Goal: Transaction & Acquisition: Purchase product/service

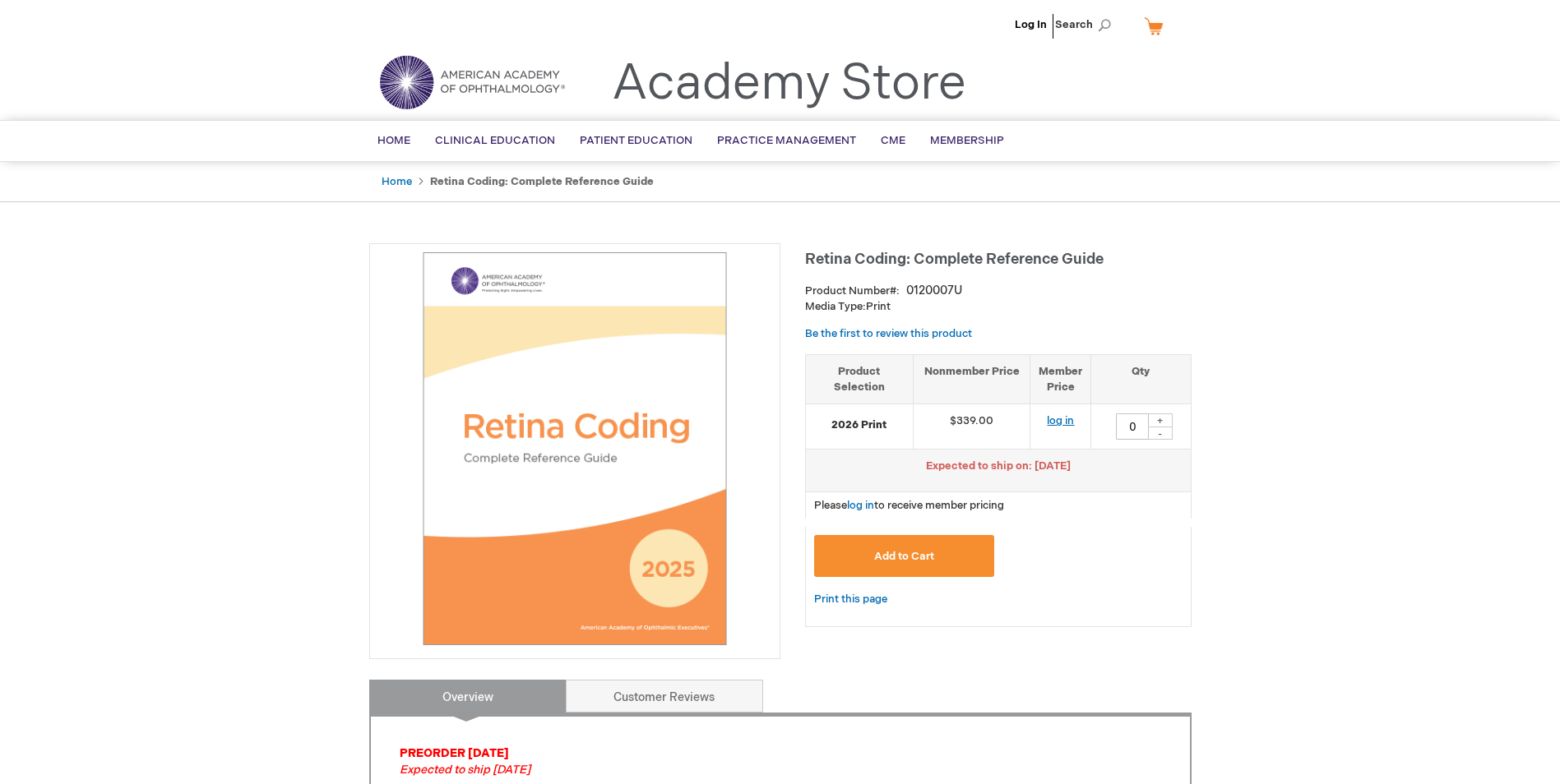
click at [1062, 421] on link "log in" at bounding box center [1061, 421] width 27 height 13
click at [1156, 421] on div "+" at bounding box center [1160, 421] width 25 height 14
type input "1"
click at [936, 553] on button "Add to Cart" at bounding box center [905, 555] width 181 height 42
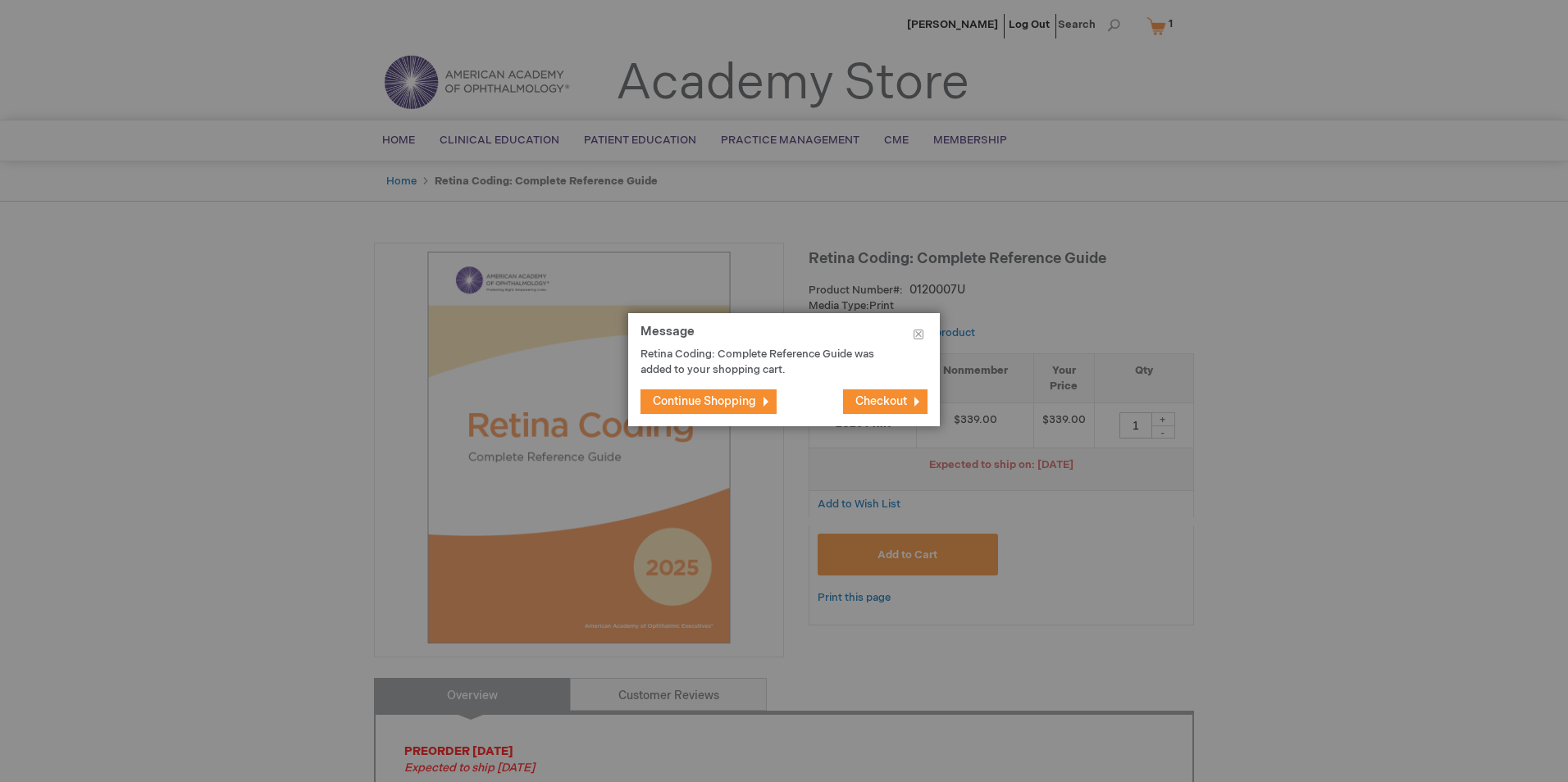
click at [897, 402] on span "Checkout" at bounding box center [881, 401] width 52 height 14
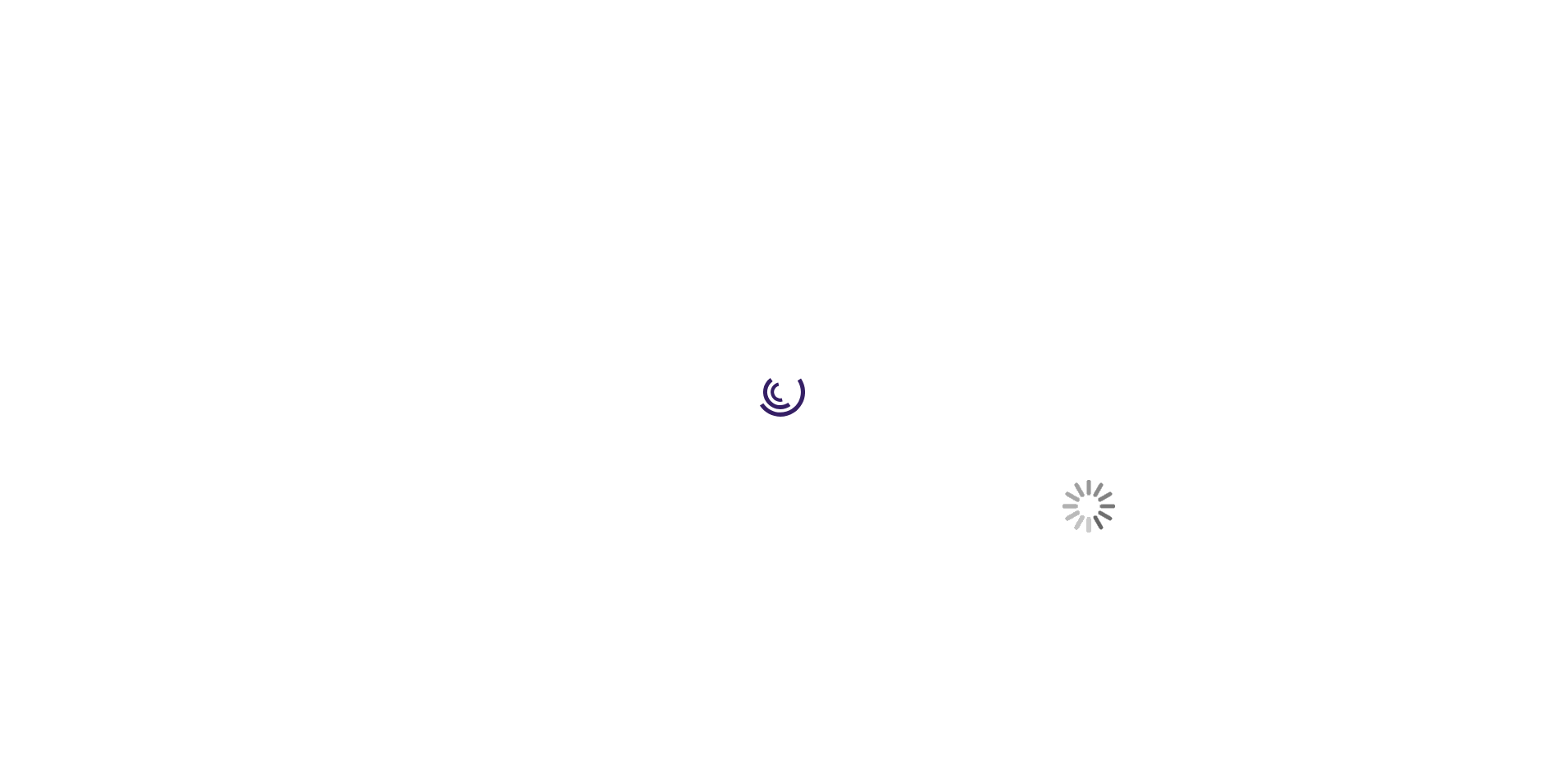
select select "US"
select select "2"
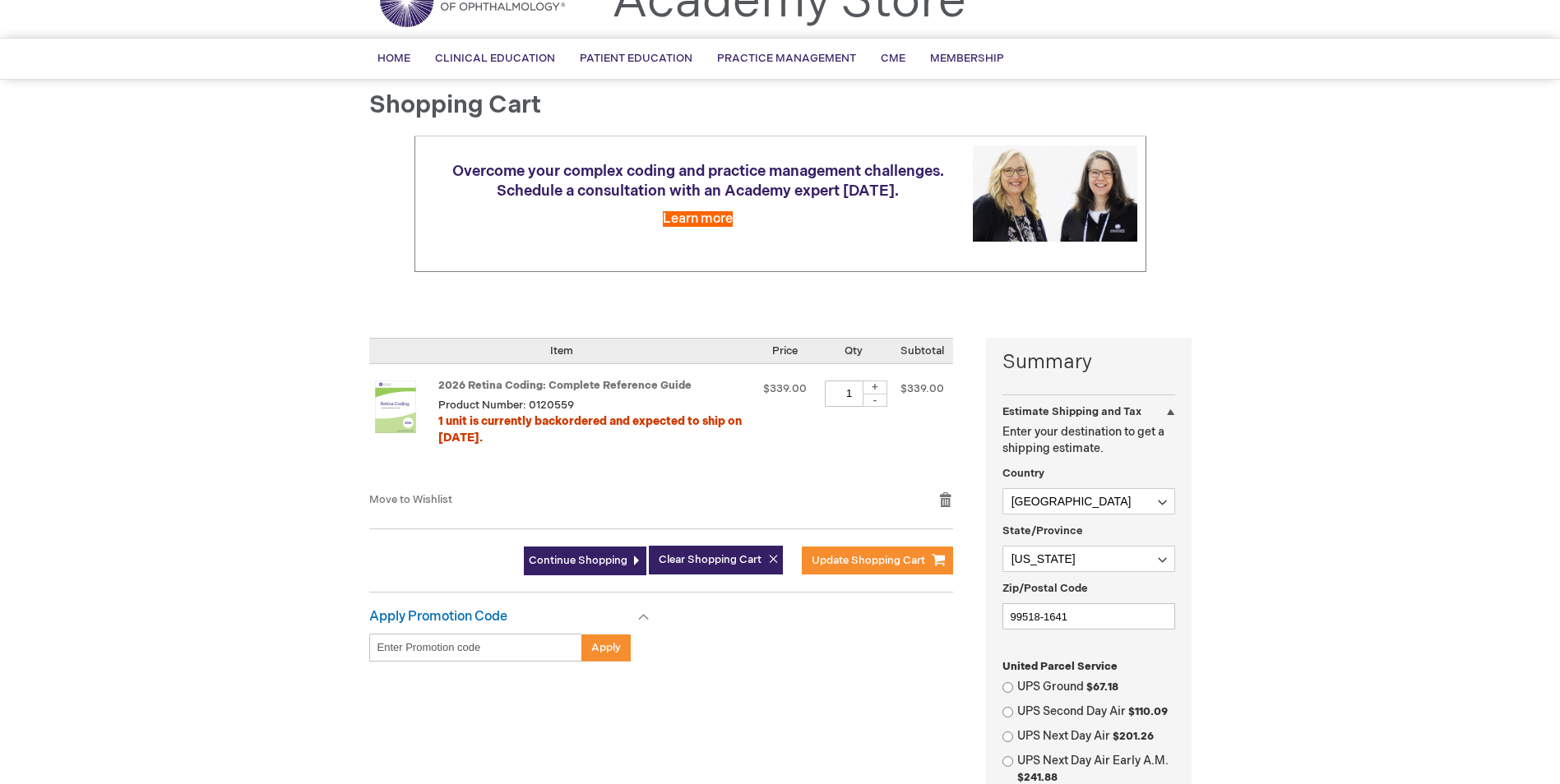
scroll to position [165, 0]
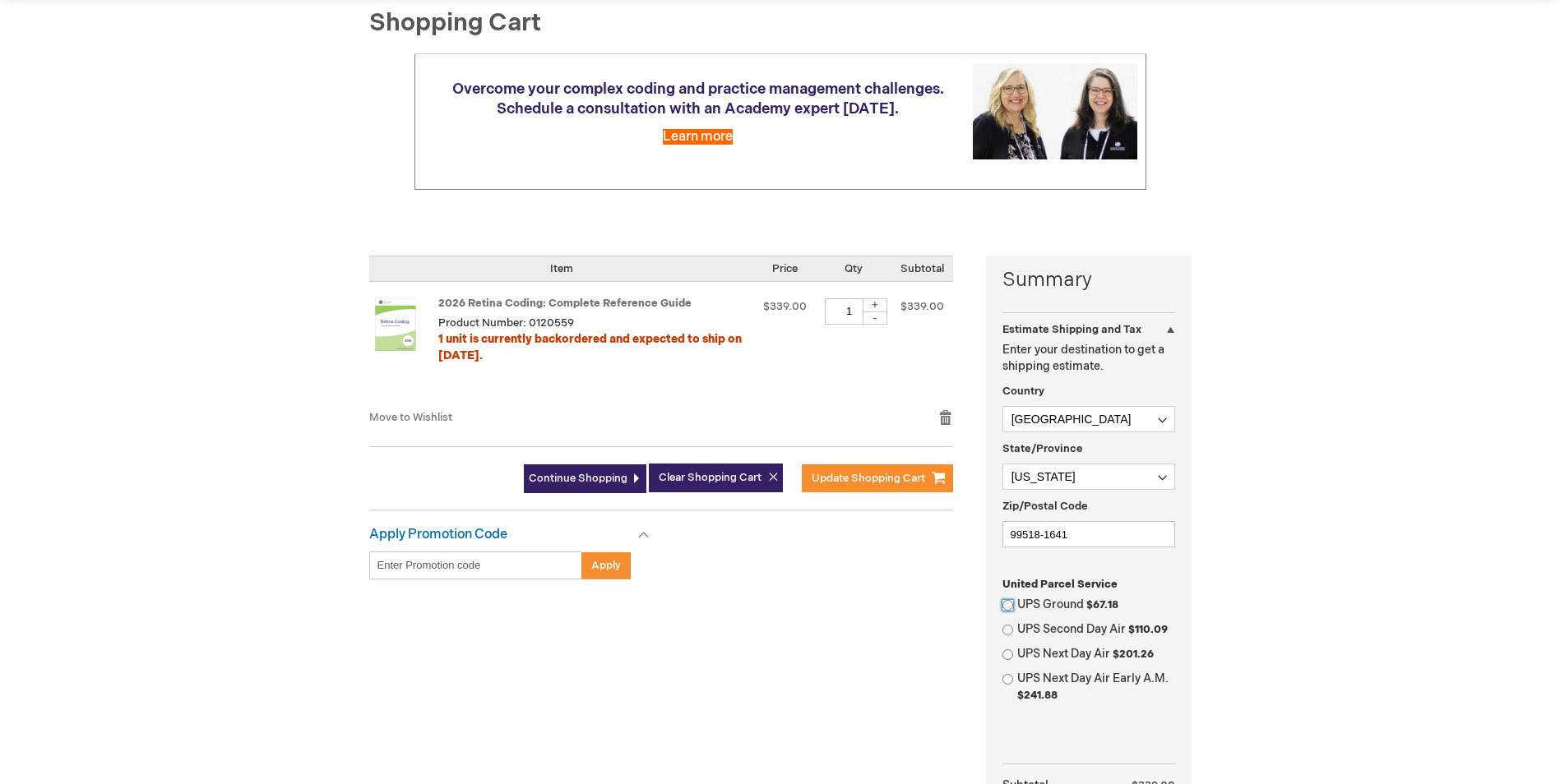
click at [1010, 606] on input "UPS Ground $67.18" at bounding box center [1008, 605] width 11 height 11
radio input "true"
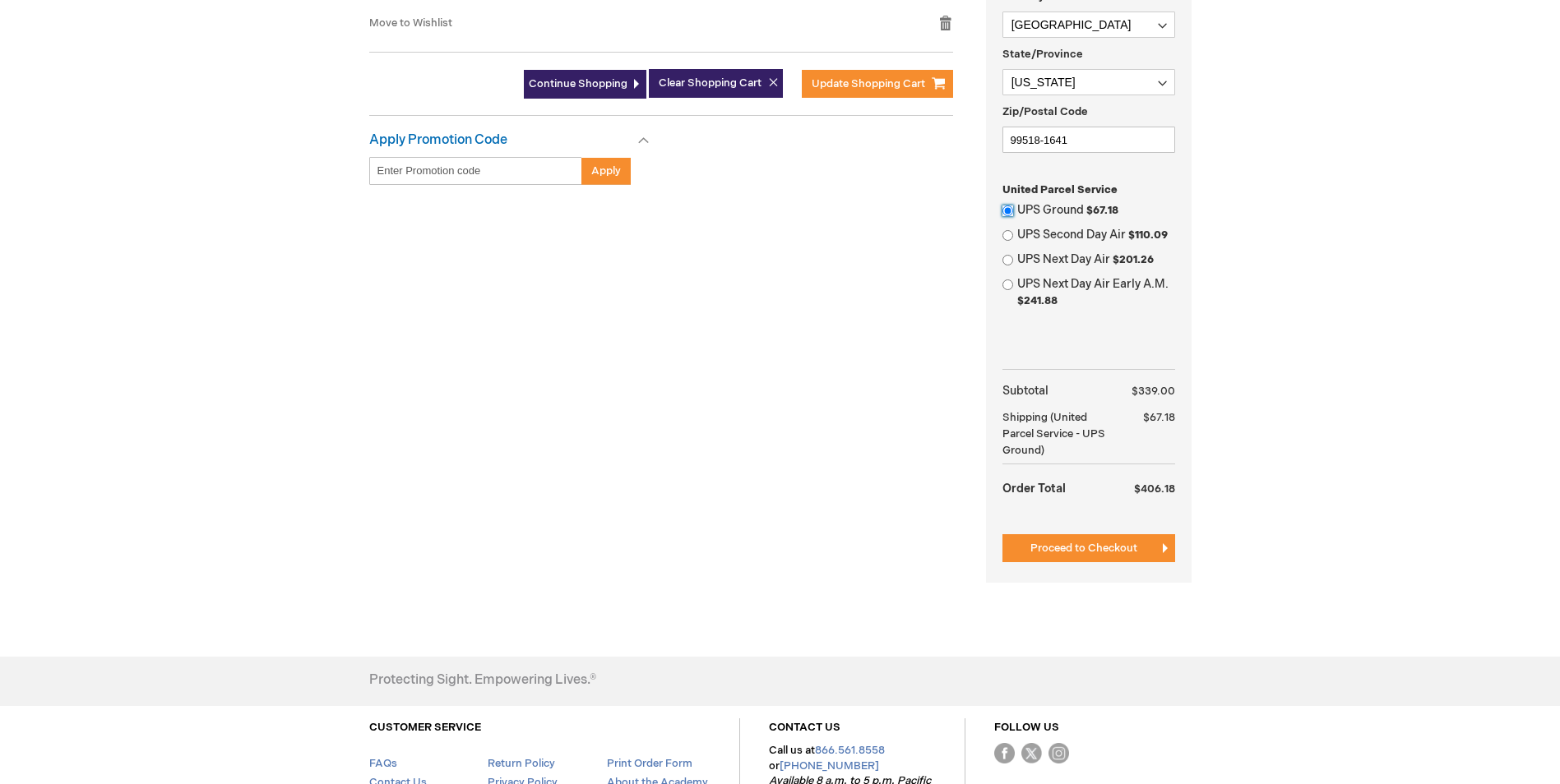
scroll to position [575, 0]
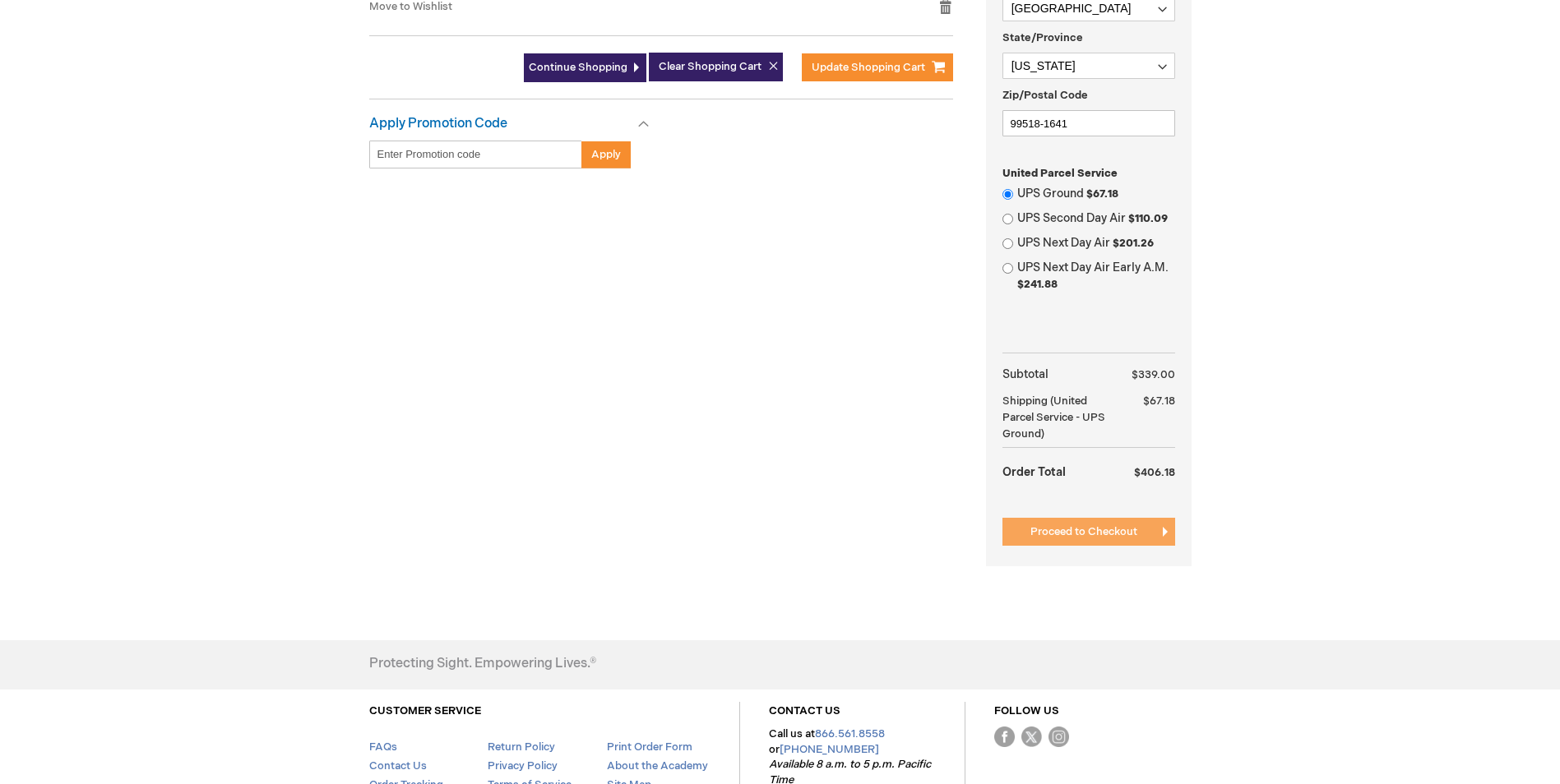
click at [1048, 531] on span "Proceed to Checkout" at bounding box center [1083, 531] width 107 height 13
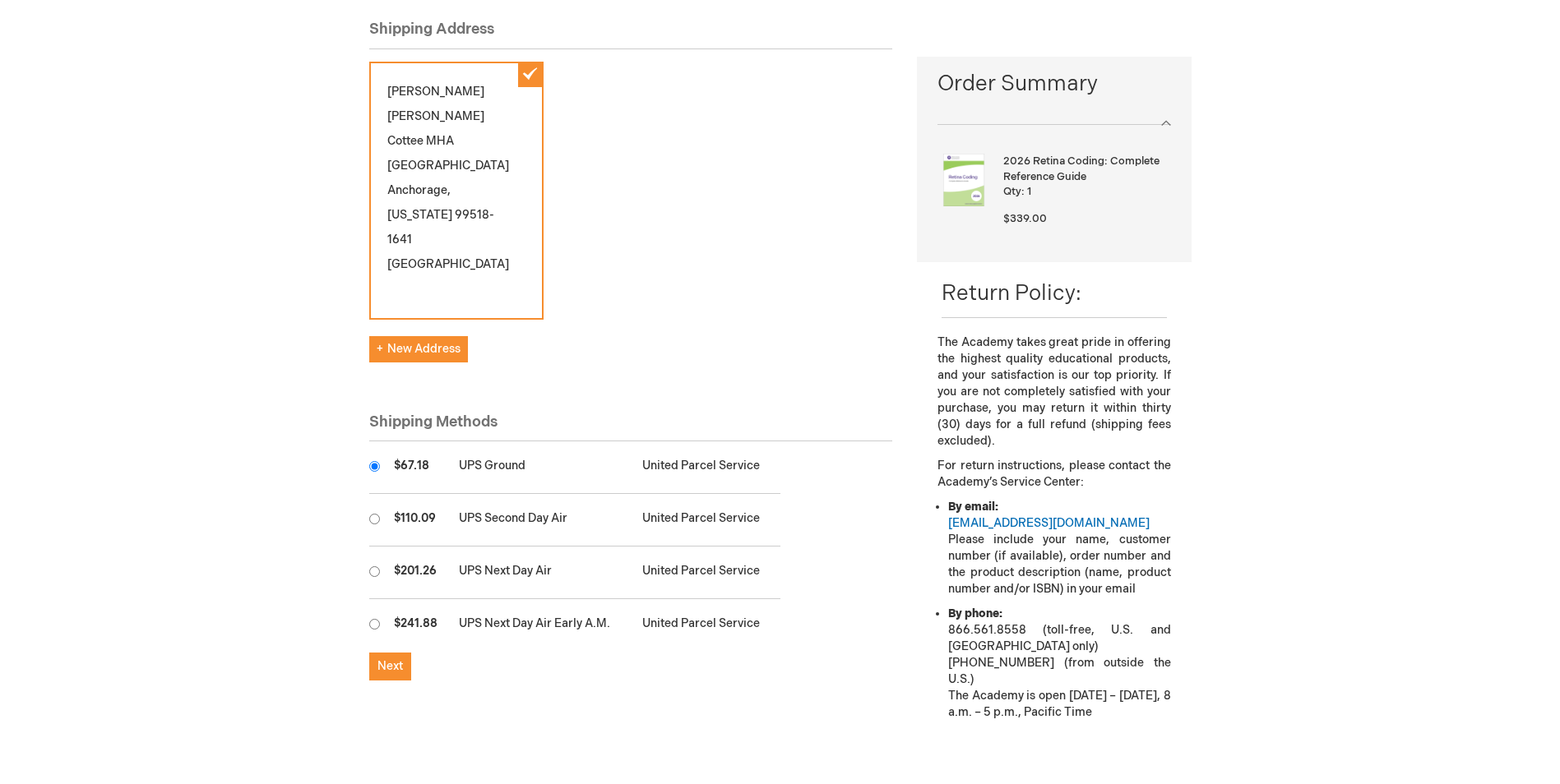
scroll to position [247, 0]
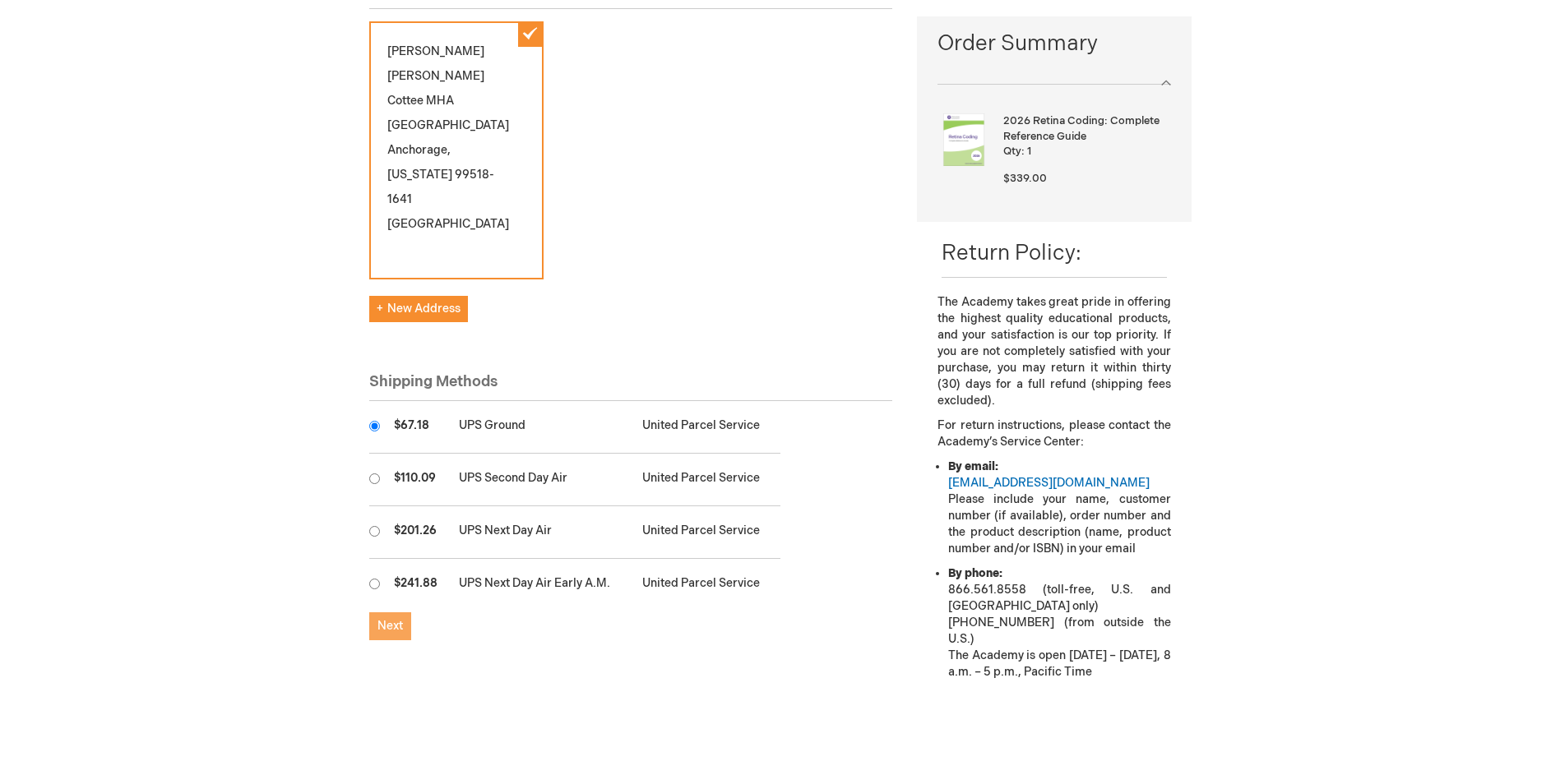
click at [400, 619] on span "Next" at bounding box center [390, 626] width 26 height 14
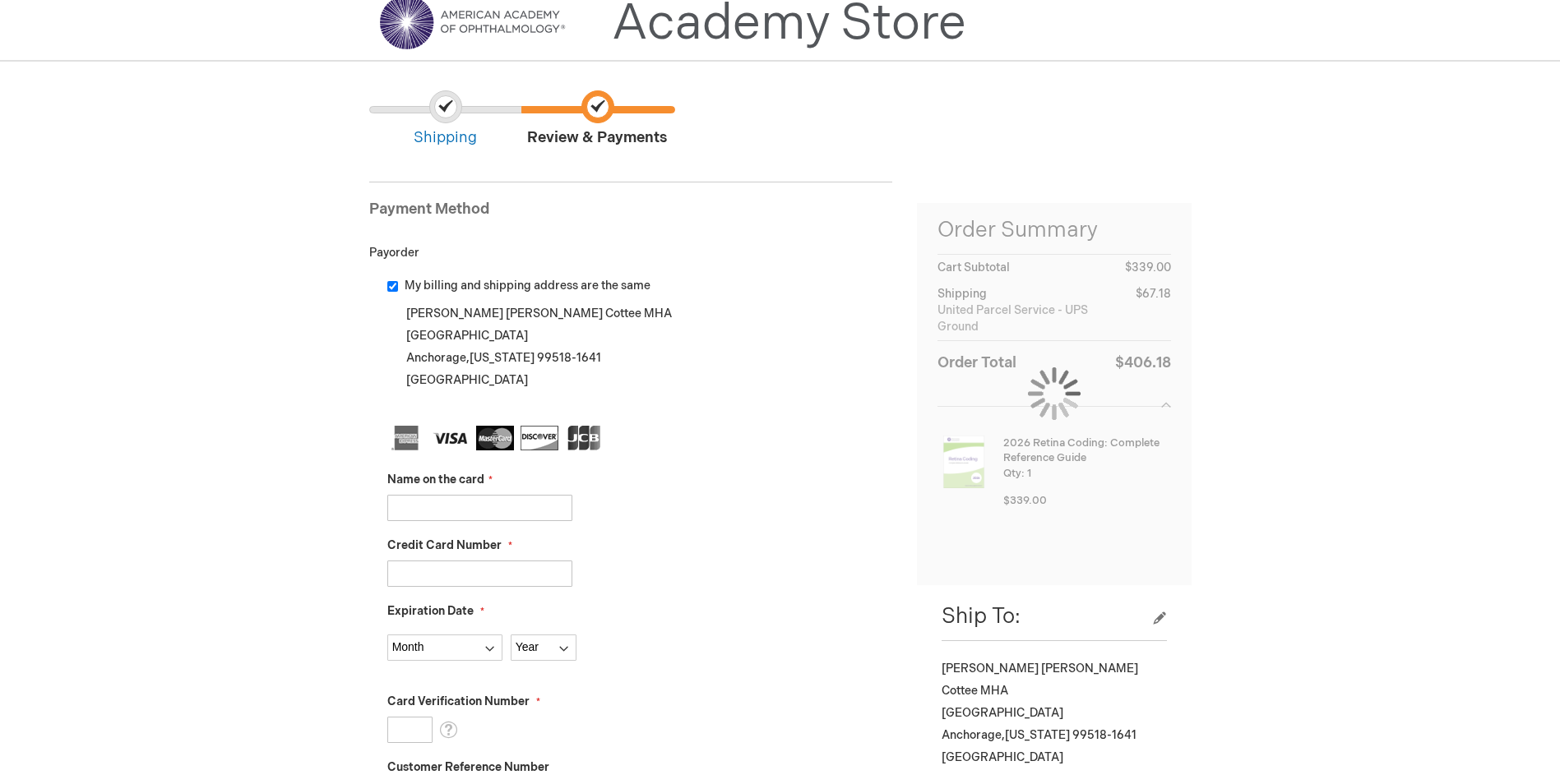
scroll to position [165, 0]
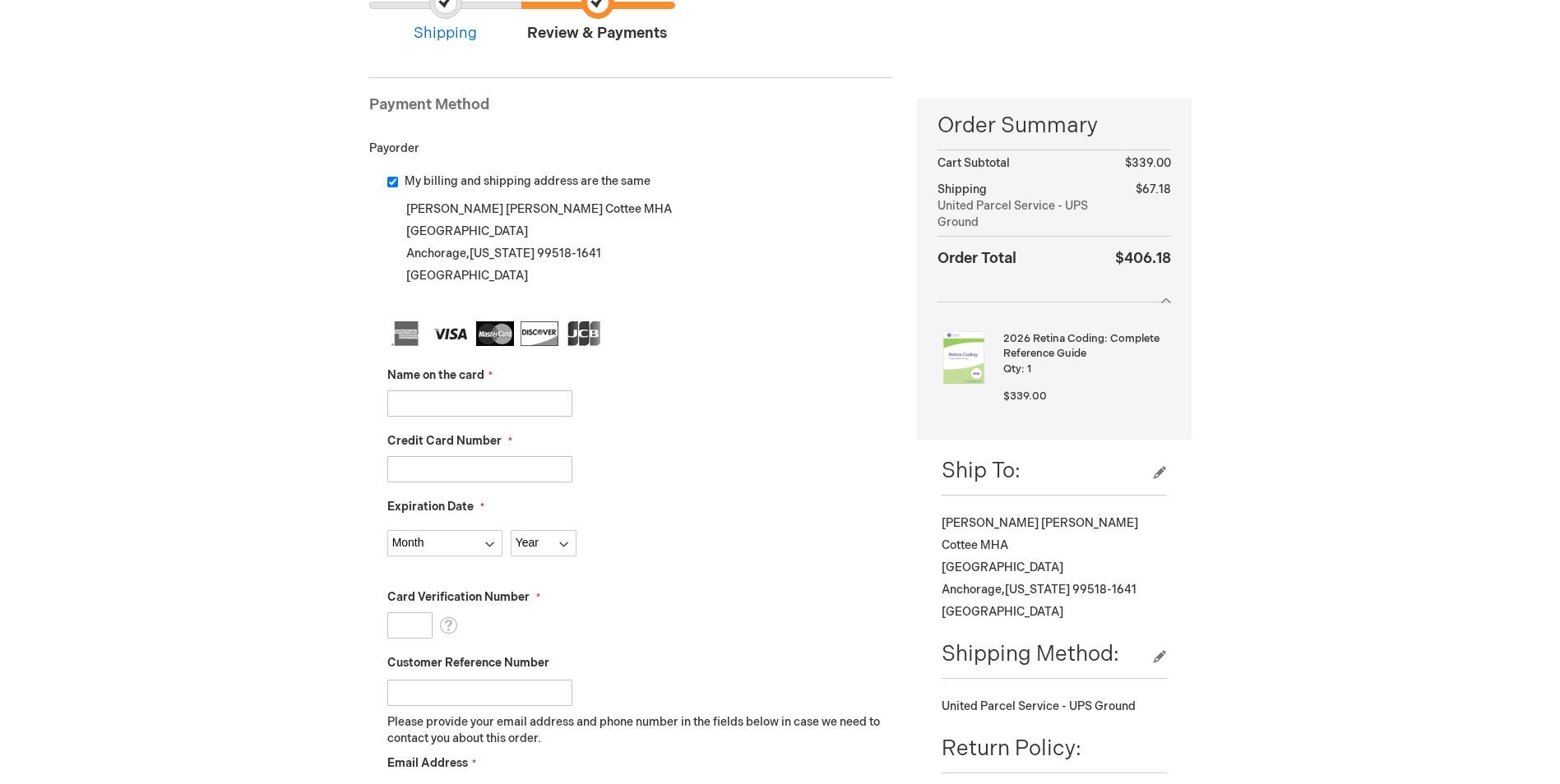
click at [521, 405] on input "Name on the card" at bounding box center [480, 404] width 185 height 26
type input "[PERSON_NAME]"
type input "5405611377020023"
select select "4"
select select "2028"
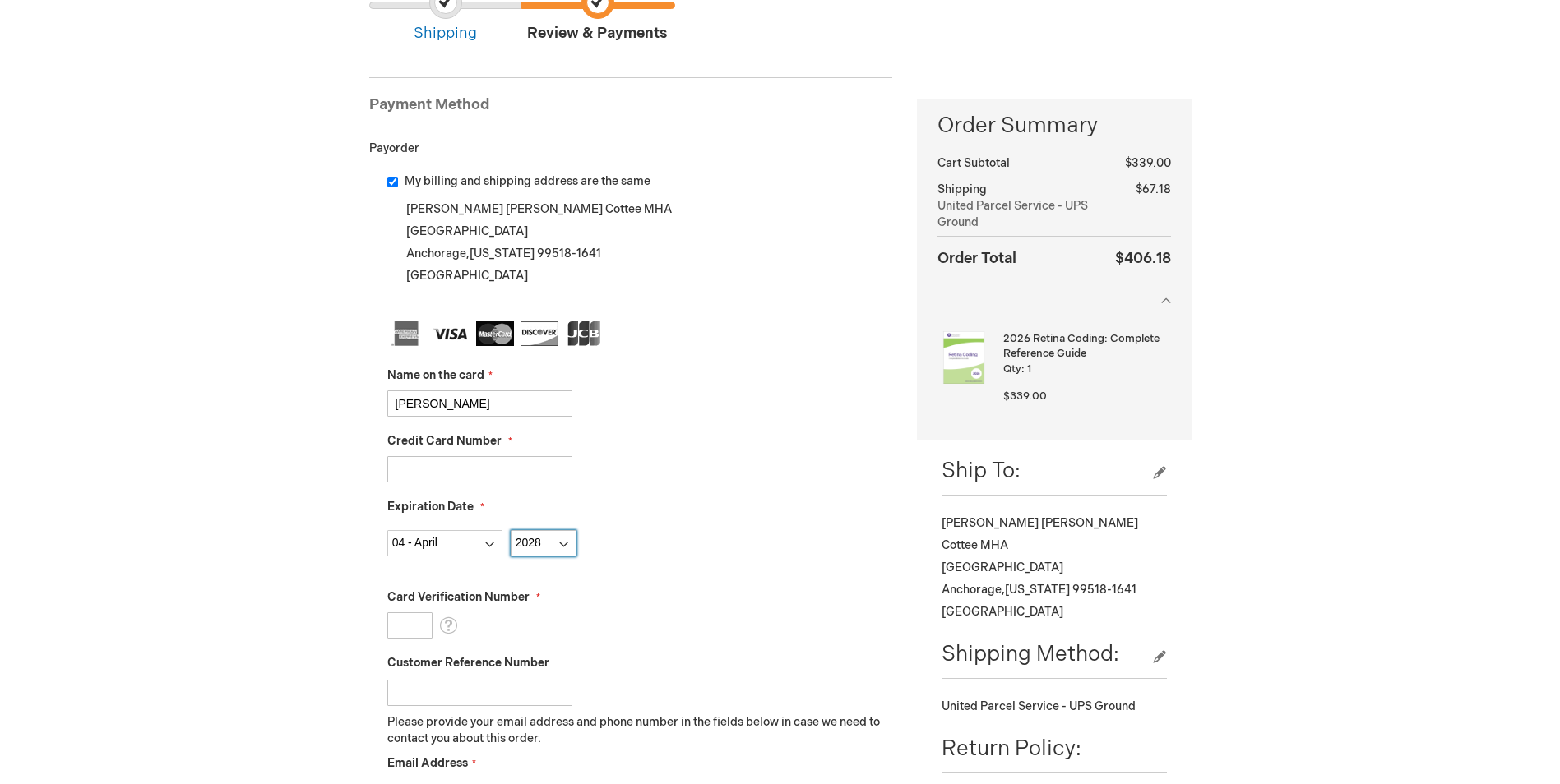
type input "689"
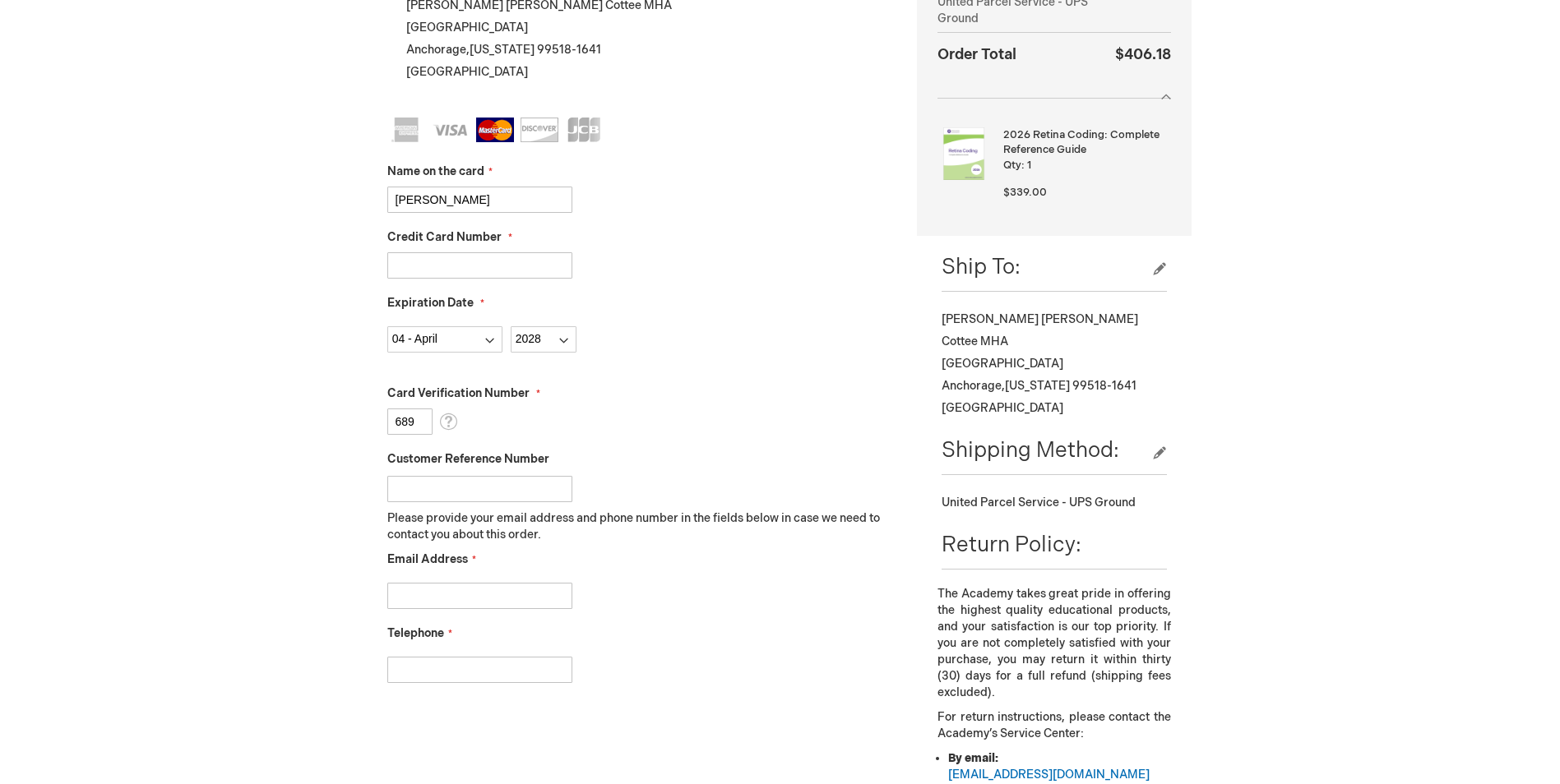
scroll to position [411, 0]
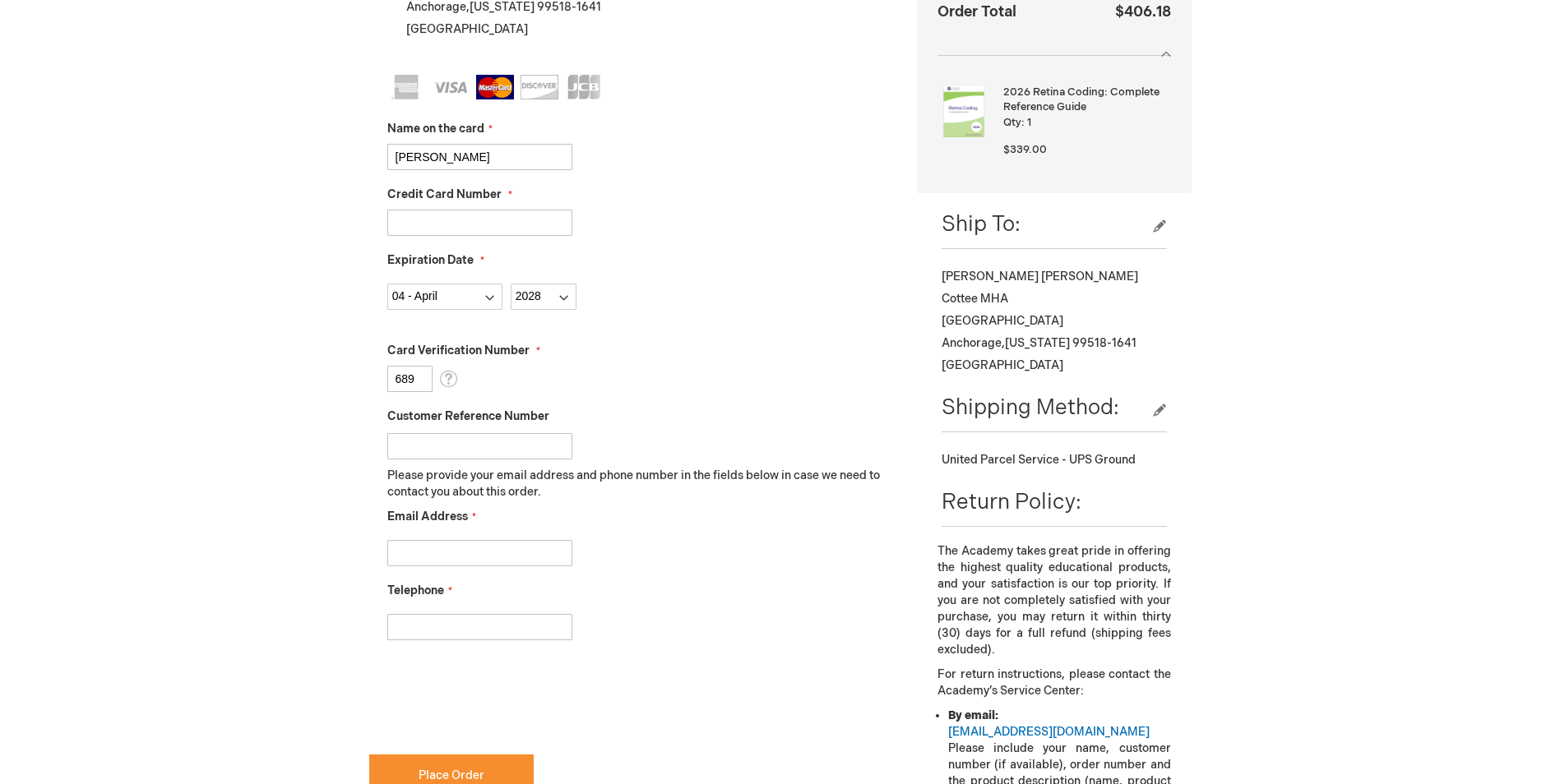
click at [492, 540] on input "Email Address" at bounding box center [480, 553] width 185 height 26
type input "ncottee@alaskaretina.com"
type input "9072508159"
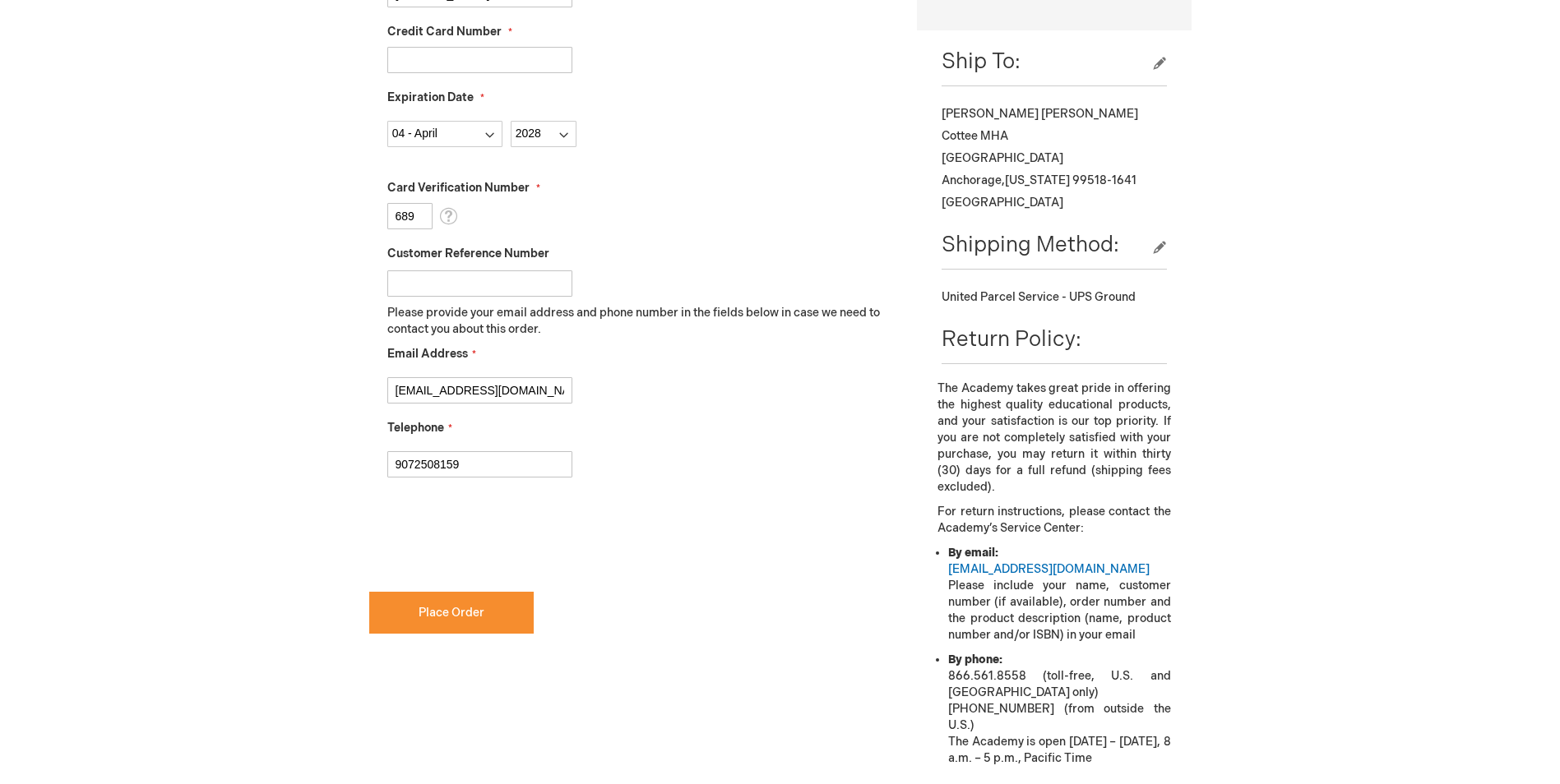
scroll to position [575, 0]
checkbox input "true"
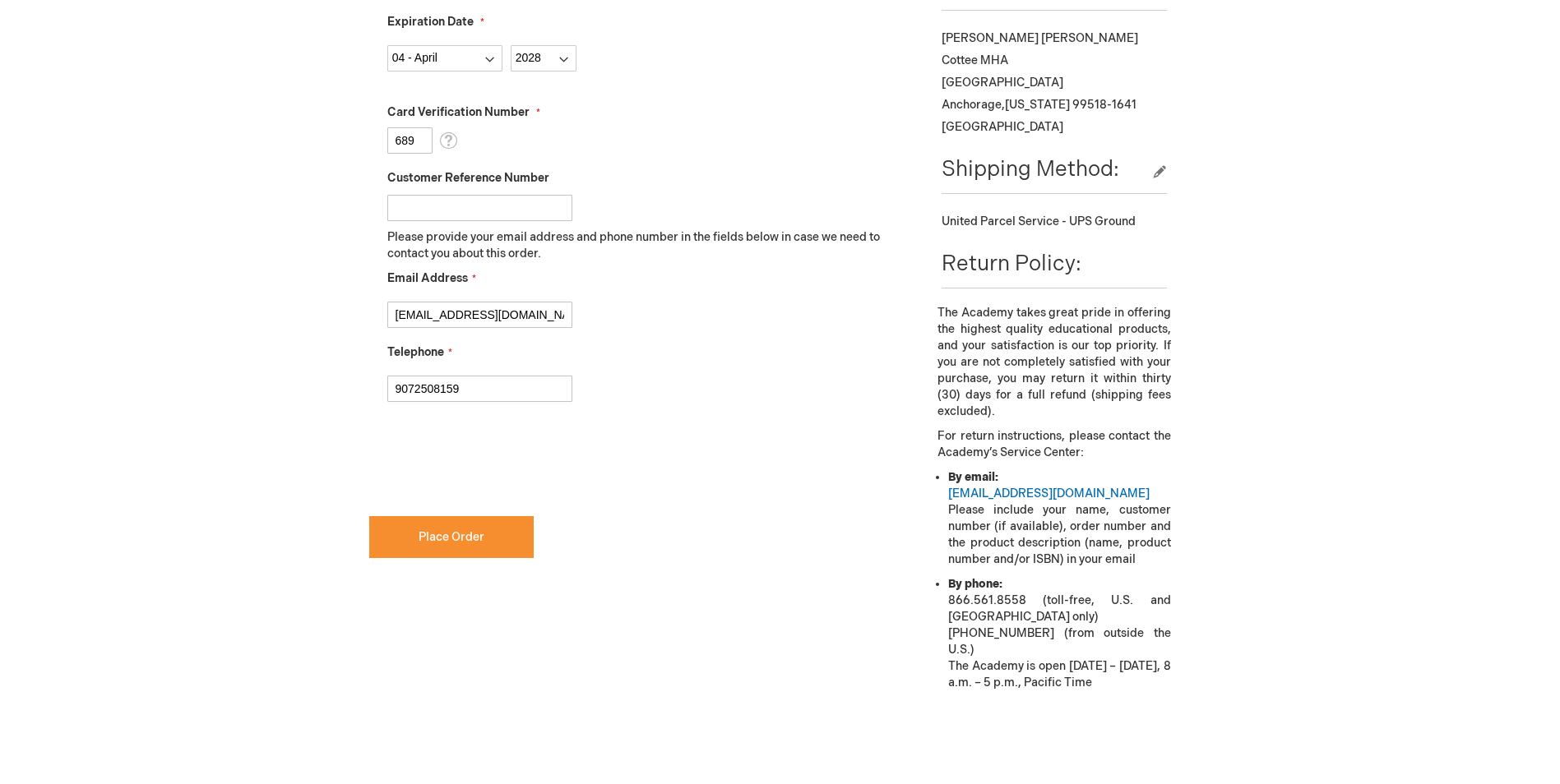
scroll to position [658, 0]
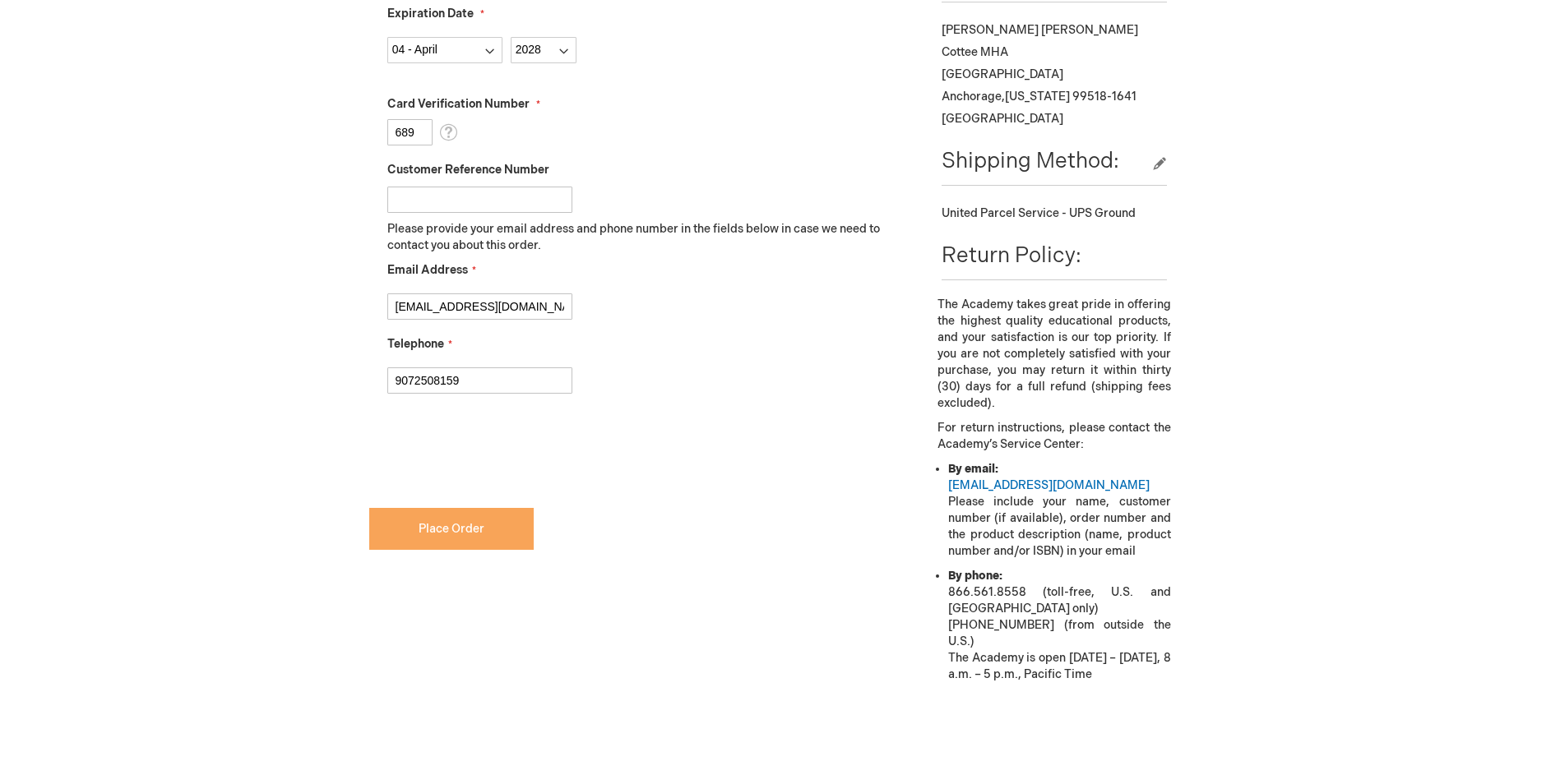
click at [463, 549] on form "Payment Information Payment Method Payorder My billing and shipping address are…" at bounding box center [632, 83] width 524 height 1031
drag, startPoint x: 464, startPoint y: 549, endPoint x: 509, endPoint y: 538, distance: 46.3
click at [508, 539] on button "Place Order" at bounding box center [451, 528] width 165 height 42
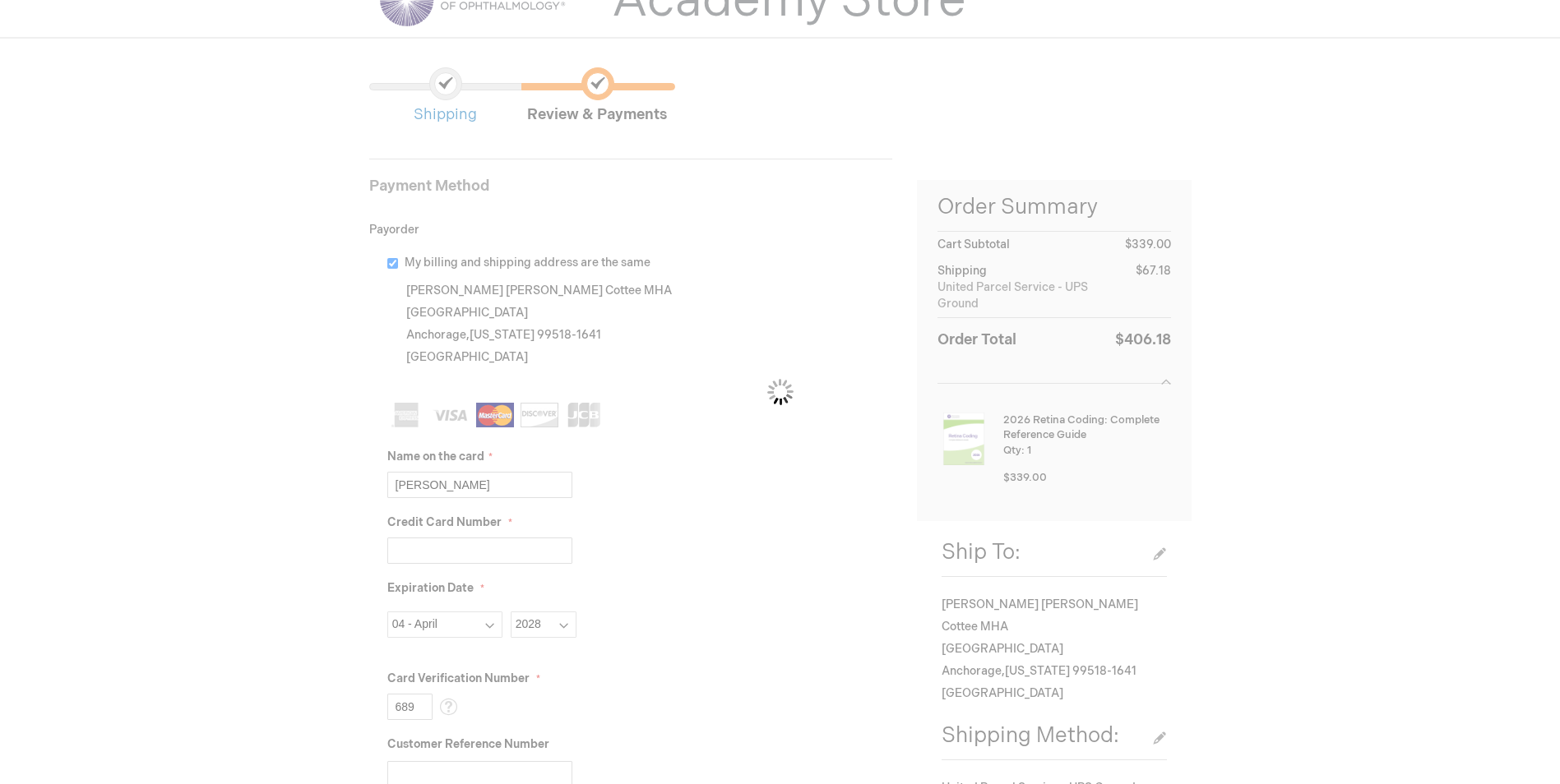
scroll to position [82, 0]
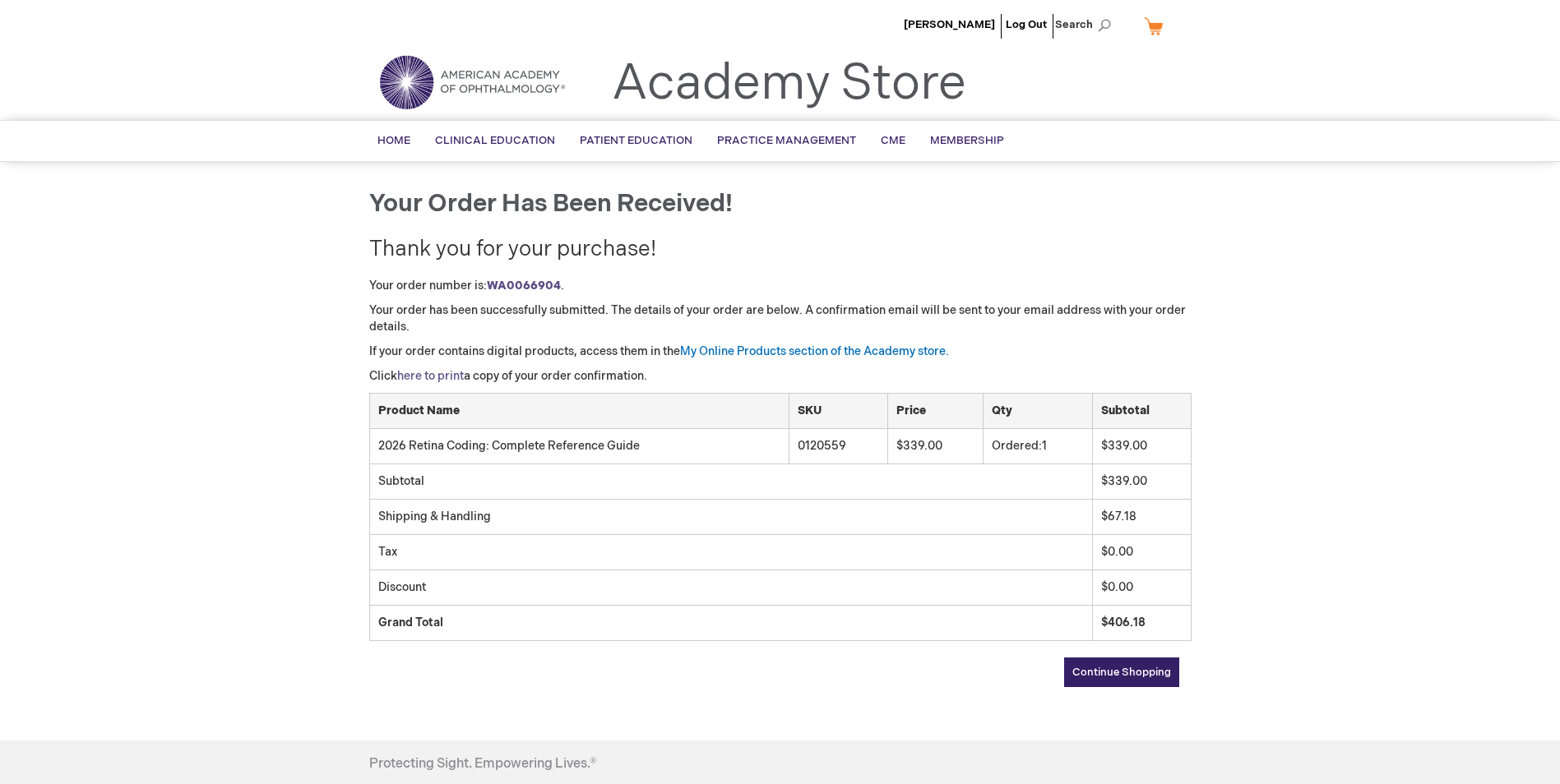
click at [427, 375] on link "here to print" at bounding box center [430, 376] width 67 height 14
